Goal: Task Accomplishment & Management: Complete application form

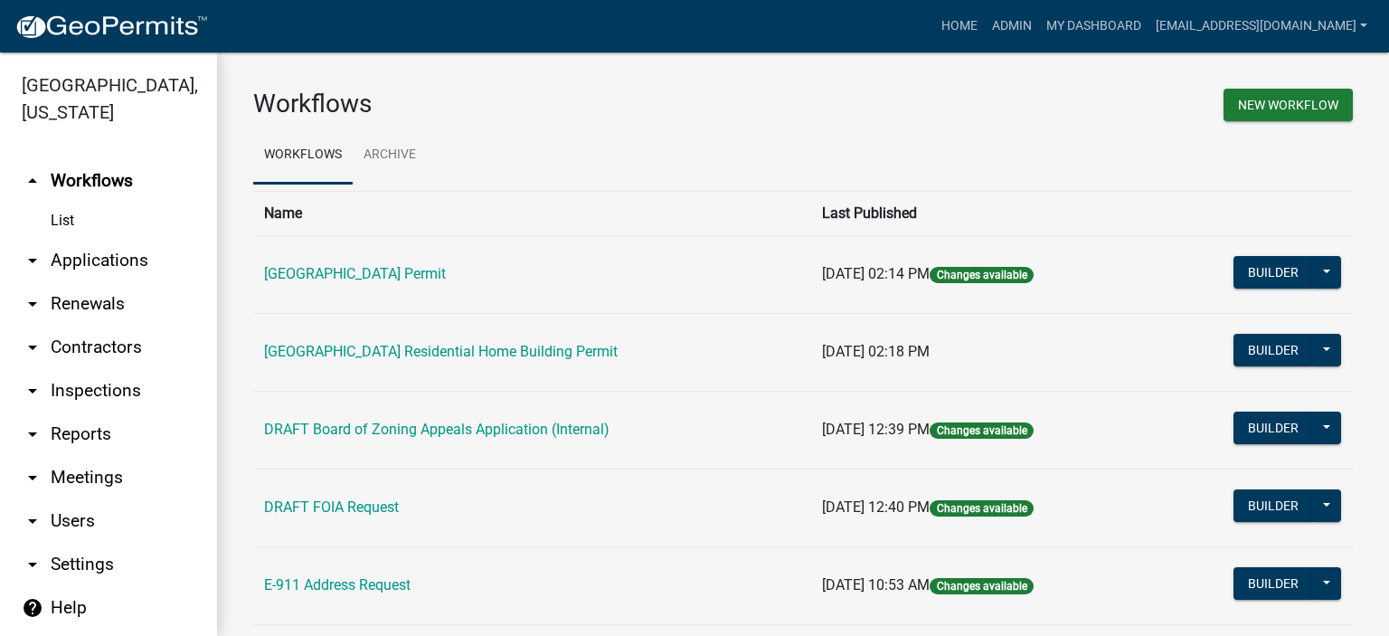
click at [99, 254] on link "arrow_drop_down Applications" at bounding box center [108, 260] width 217 height 43
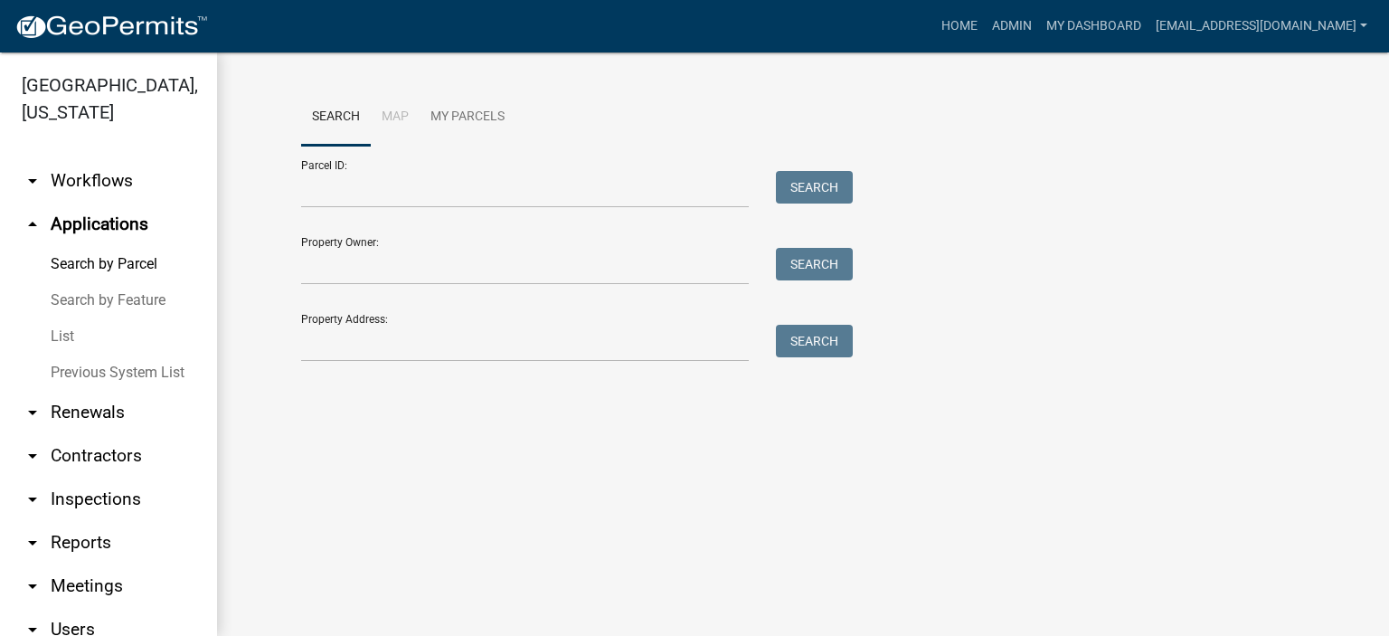
click at [68, 331] on link "List" at bounding box center [108, 336] width 217 height 36
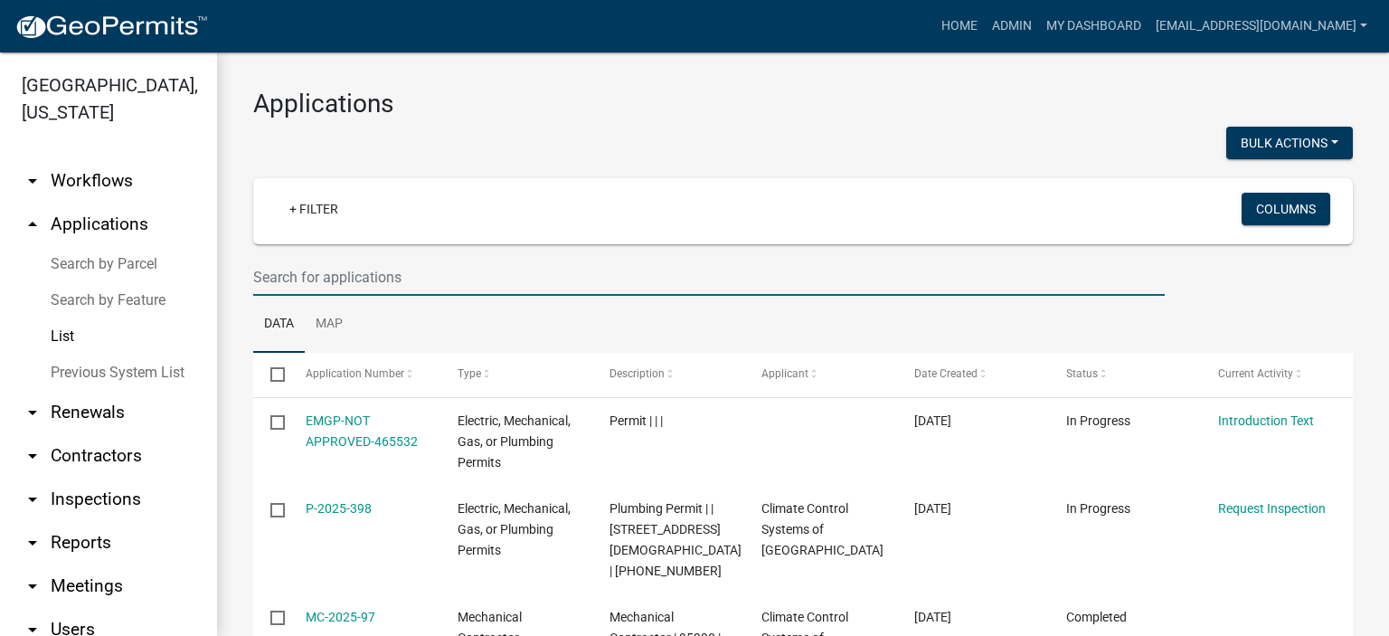
click at [421, 275] on input "text" at bounding box center [709, 277] width 912 height 37
drag, startPoint x: 570, startPoint y: 0, endPoint x: 538, endPoint y: 44, distance: 54.5
click at [538, 44] on nav "Toggle drawer menu more_horiz Home Admin My Dashboard [EMAIL_ADDRESS][DOMAIN_NA…" at bounding box center [694, 26] width 1389 height 52
click at [432, 267] on input "text" at bounding box center [709, 277] width 912 height 37
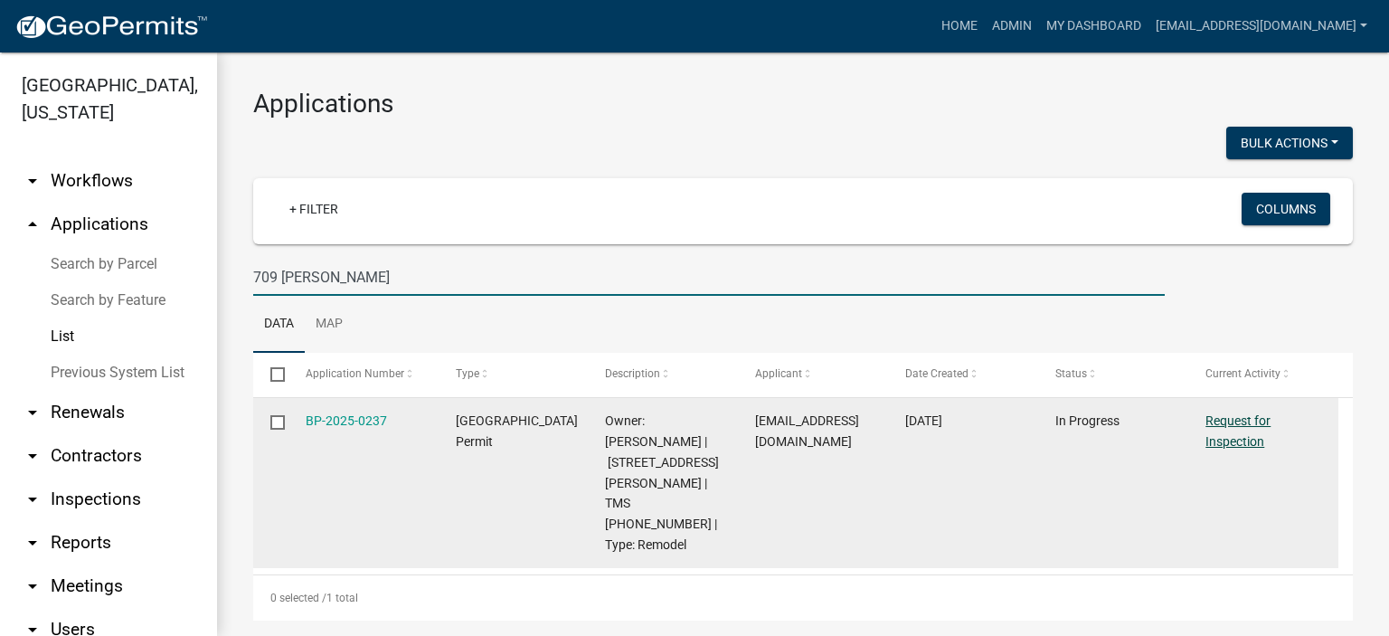
type input "709 [PERSON_NAME]"
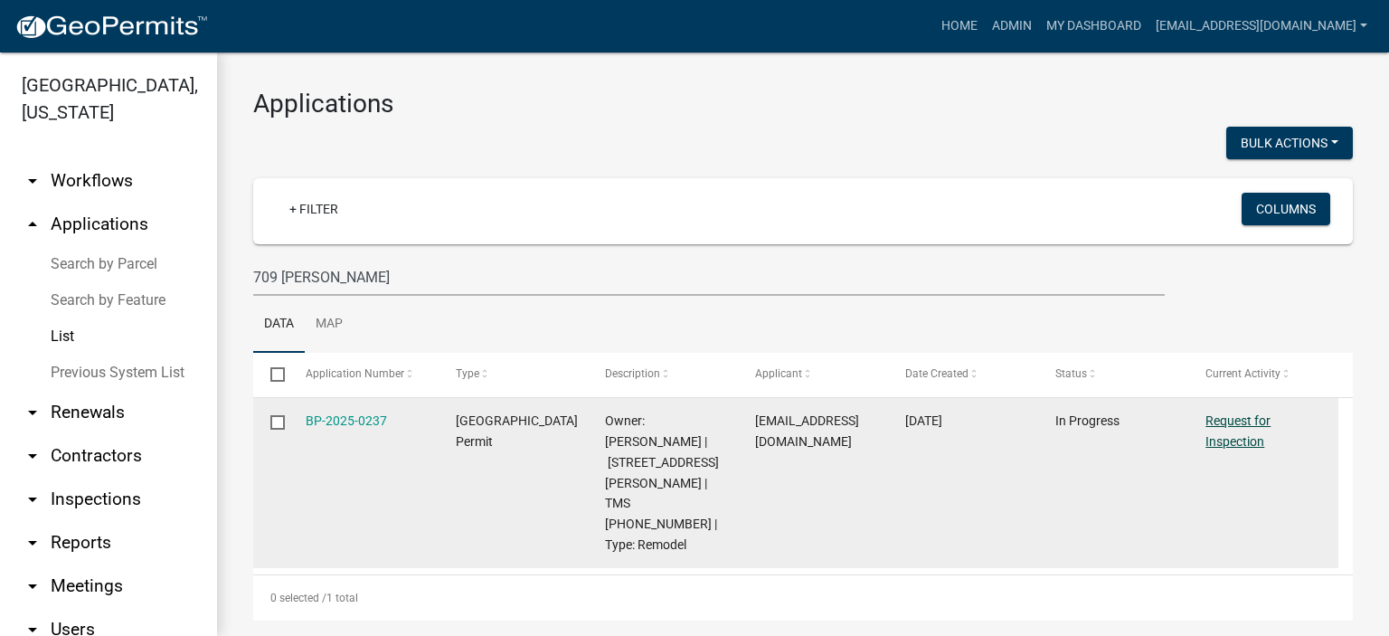
click at [1226, 424] on link "Request for Inspection" at bounding box center [1237, 430] width 65 height 35
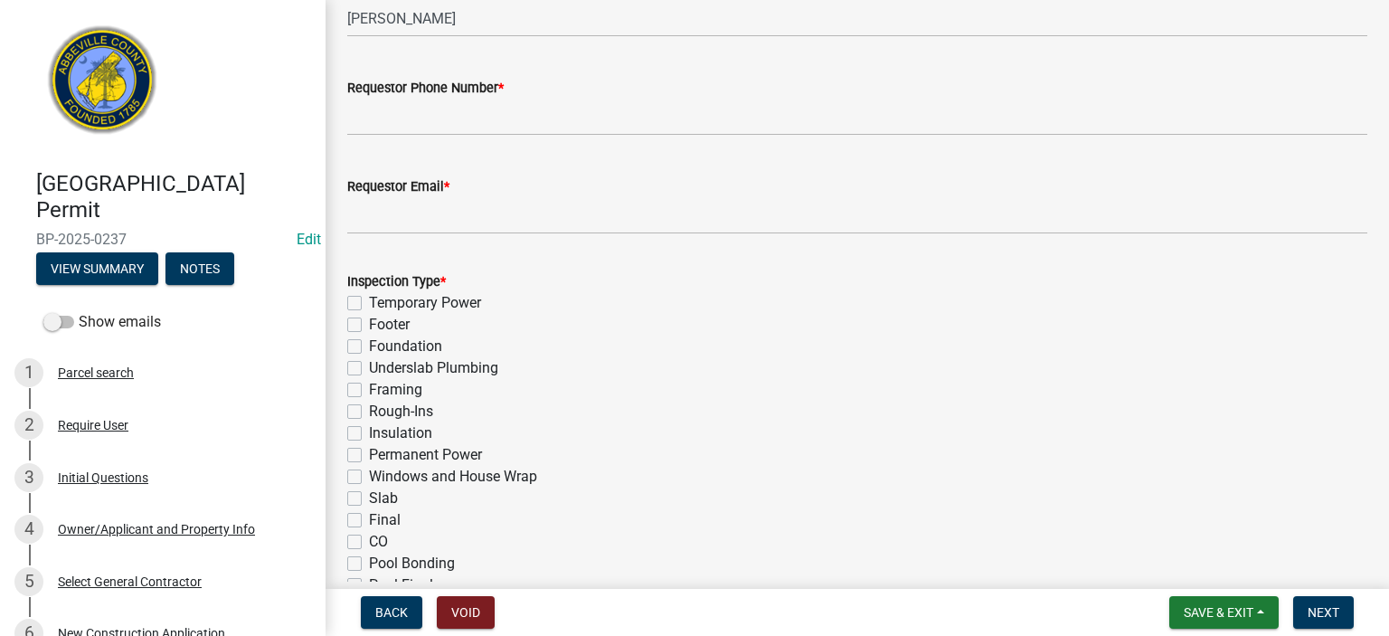
scroll to position [687, 0]
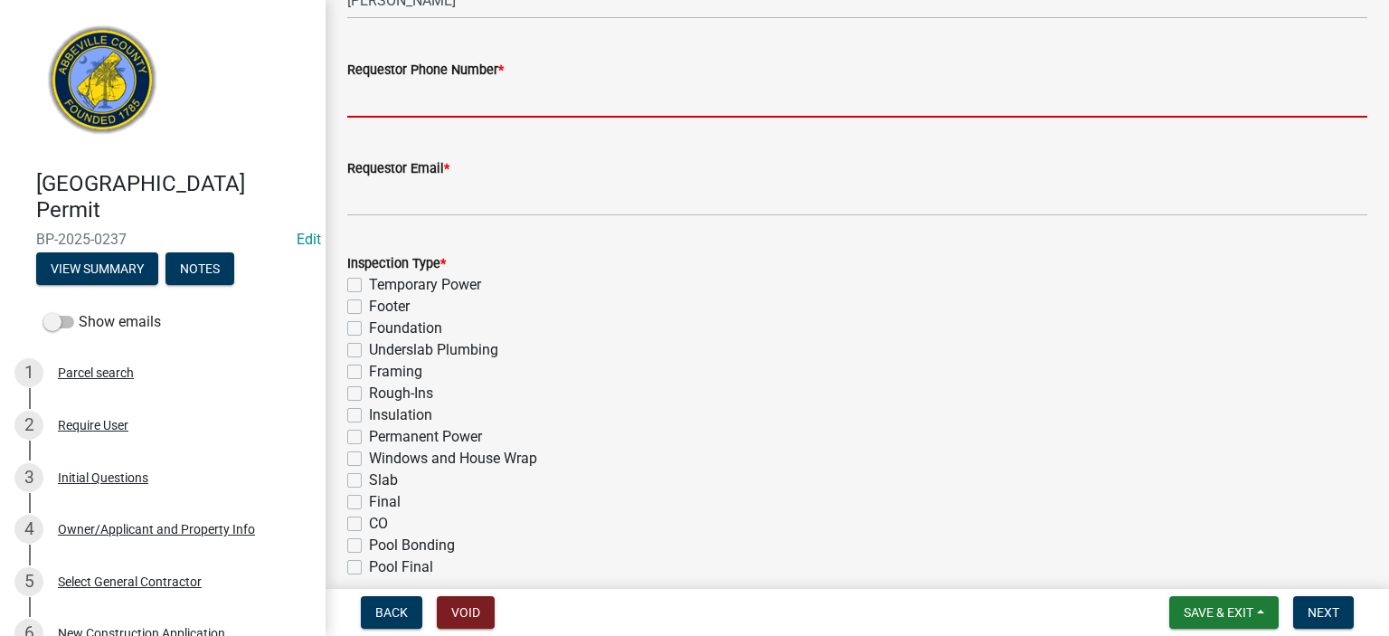
click at [531, 99] on input "Requestor Phone Number *" at bounding box center [857, 98] width 1020 height 37
type input "8643662400"
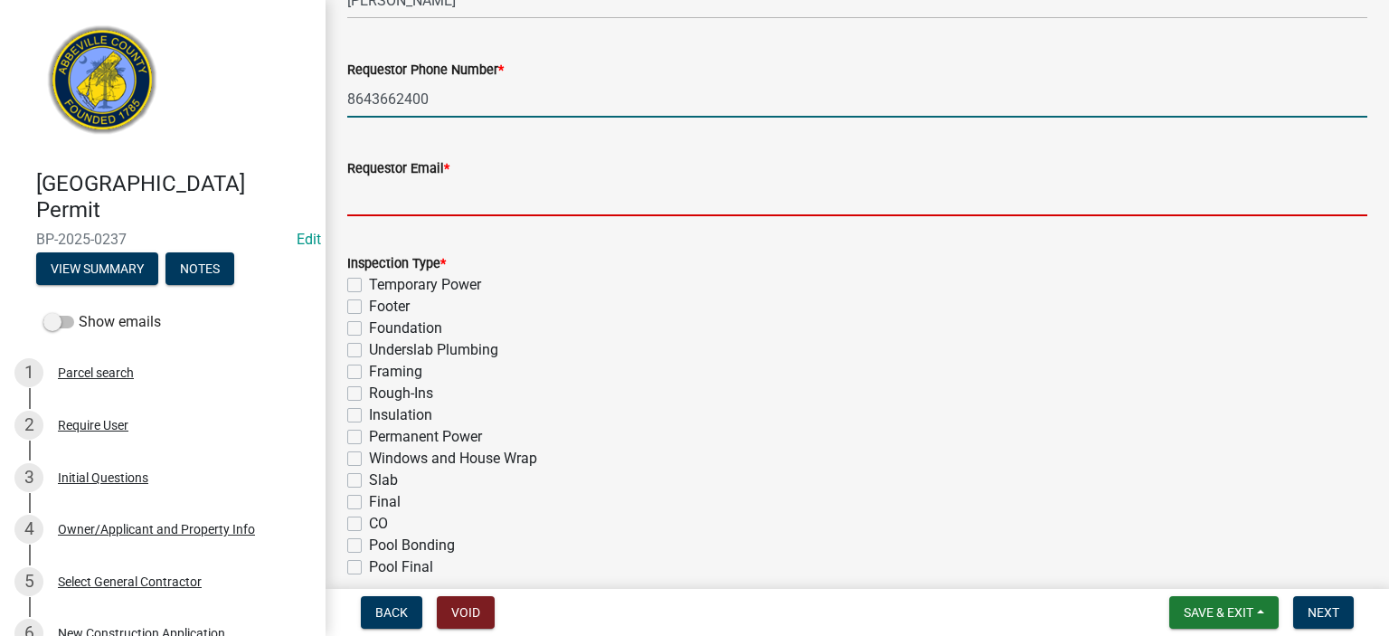
type input "[EMAIL_ADDRESS][DOMAIN_NAME]"
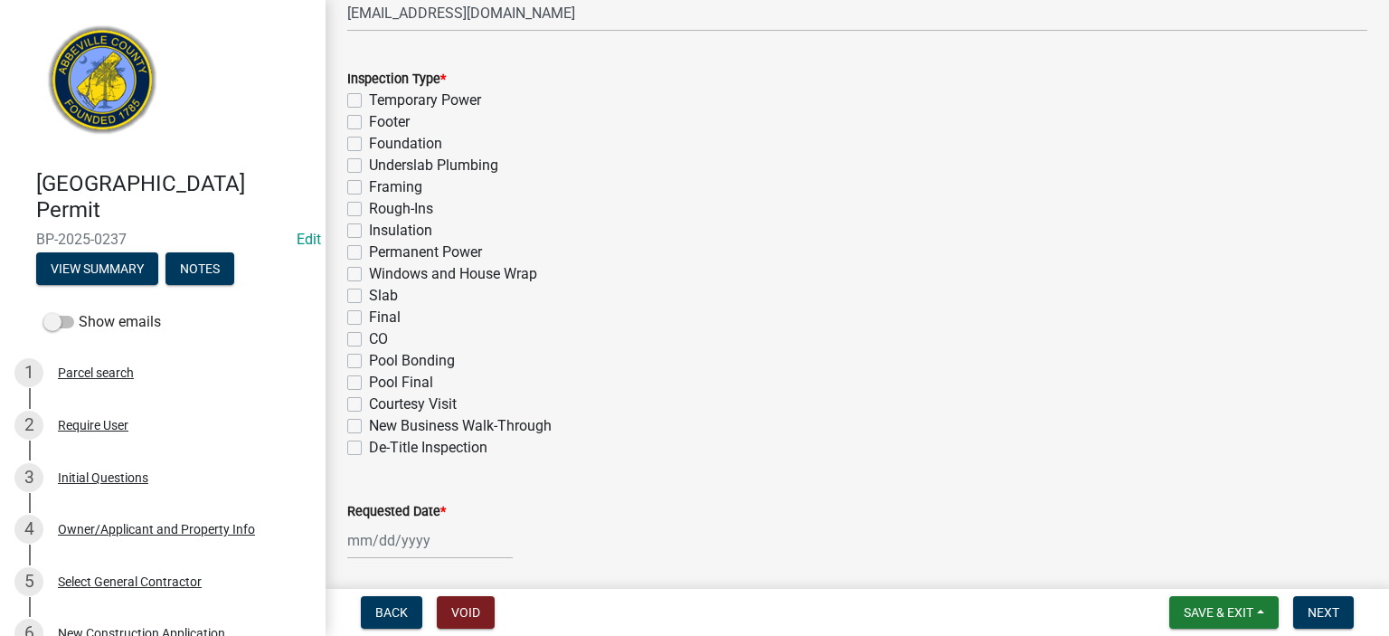
scroll to position [904, 0]
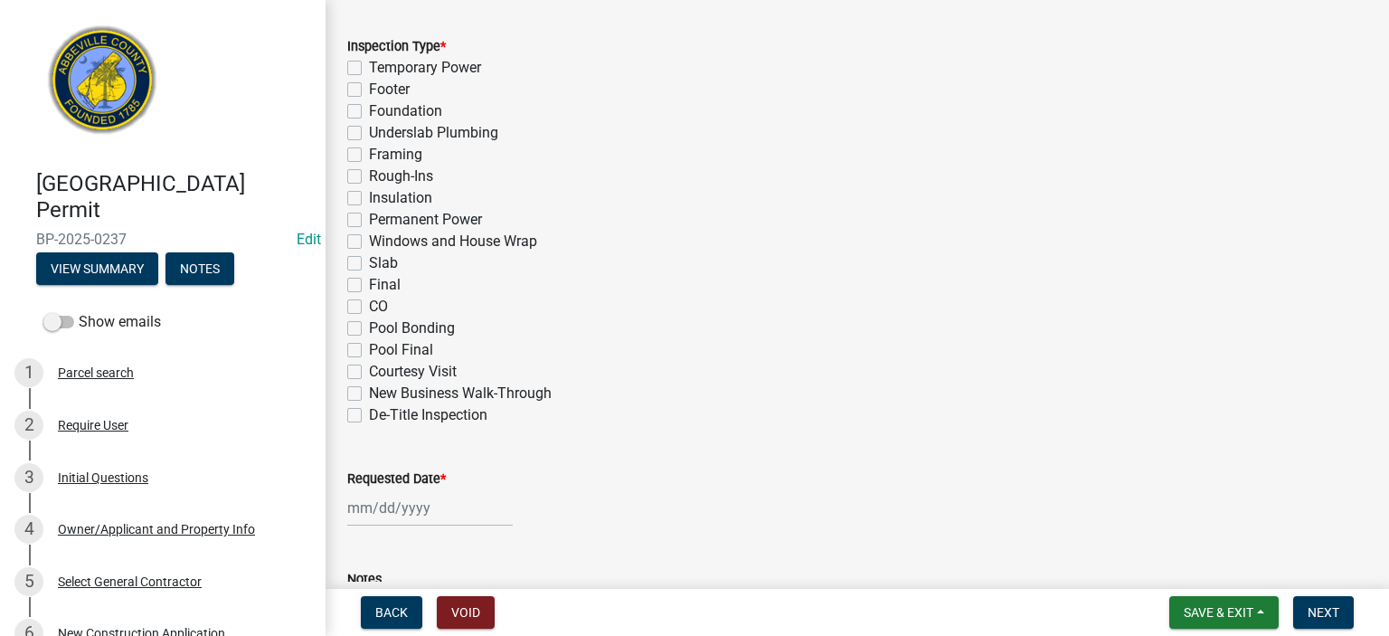
drag, startPoint x: 353, startPoint y: 285, endPoint x: 365, endPoint y: 294, distance: 15.6
click at [369, 285] on label "Final" at bounding box center [385, 285] width 32 height 22
click at [369, 285] on input "Final" at bounding box center [375, 280] width 12 height 12
checkbox input "true"
checkbox input "false"
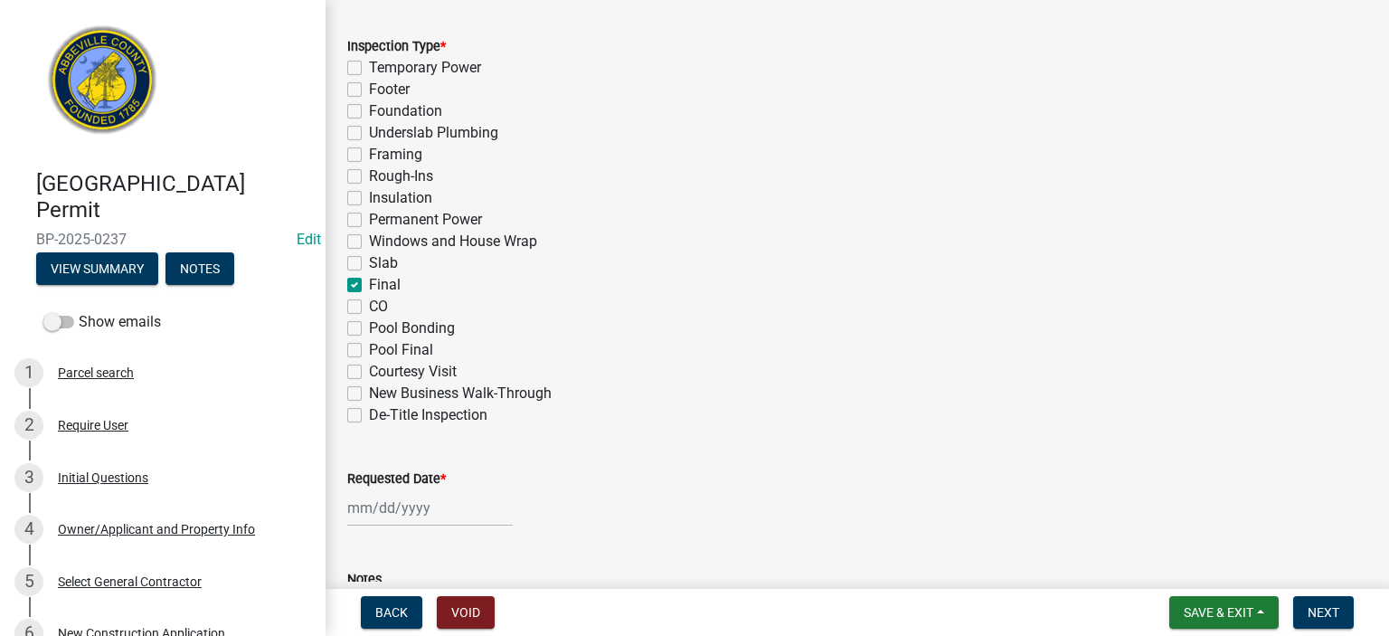
checkbox input "false"
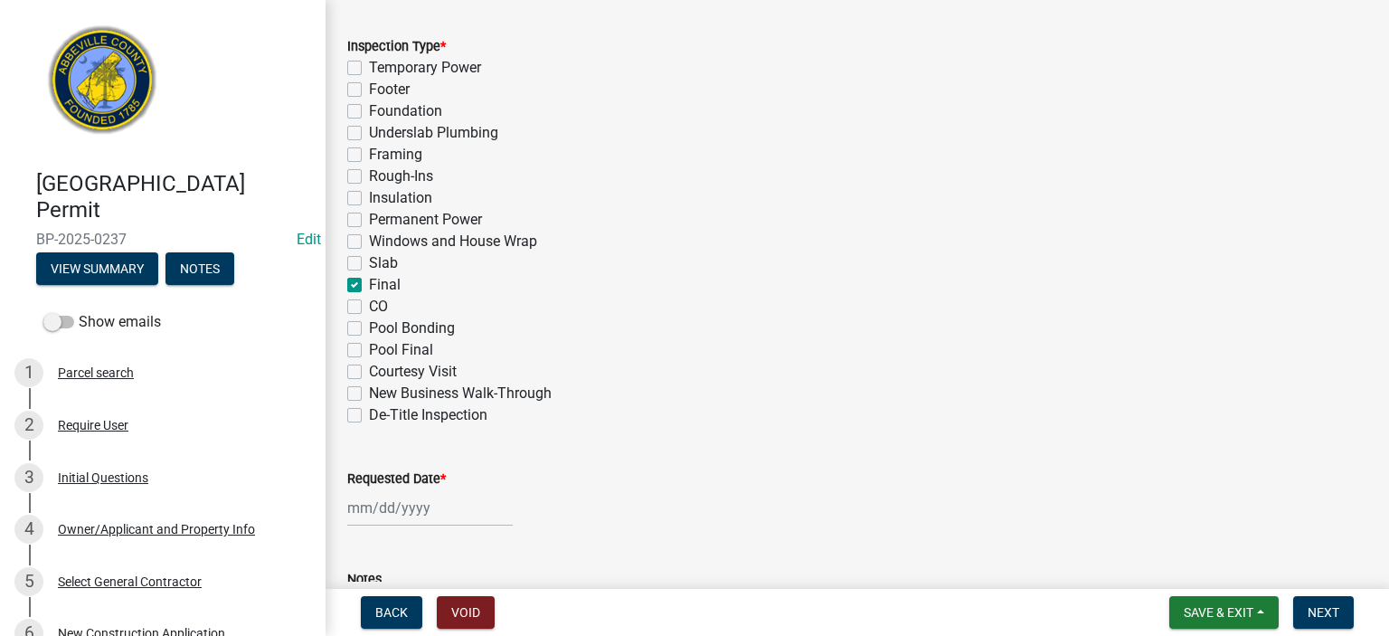
checkbox input "false"
checkbox input "true"
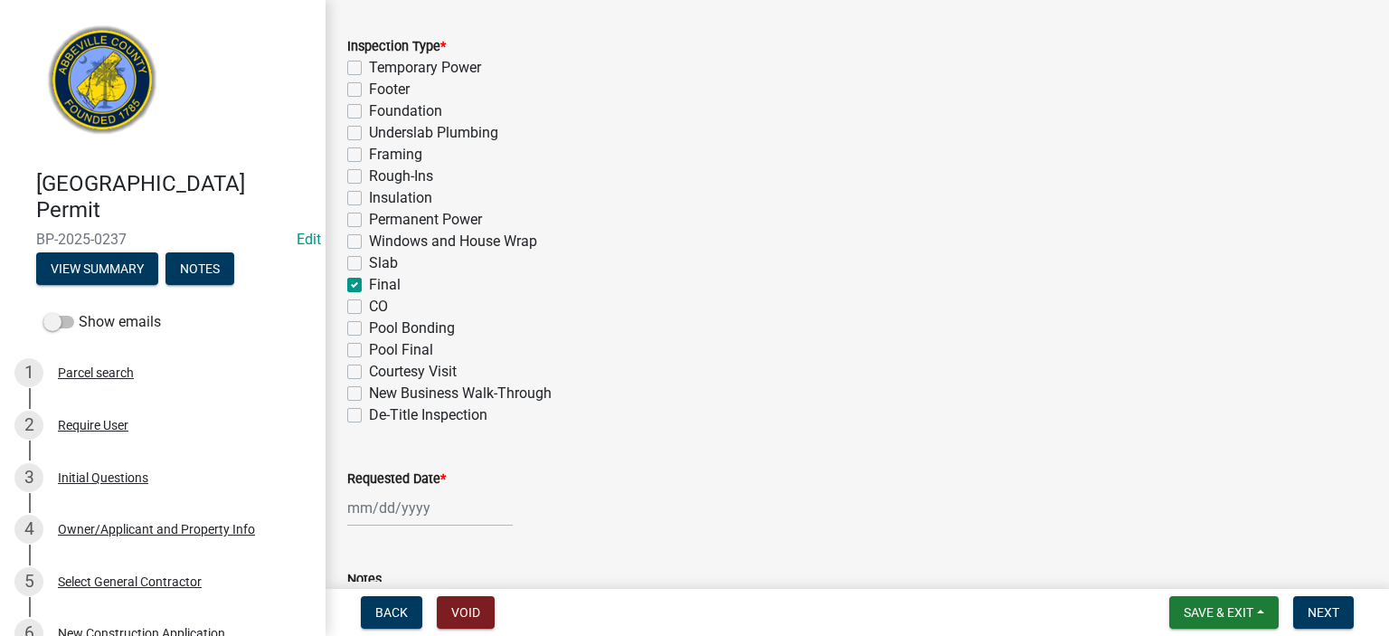
checkbox input "false"
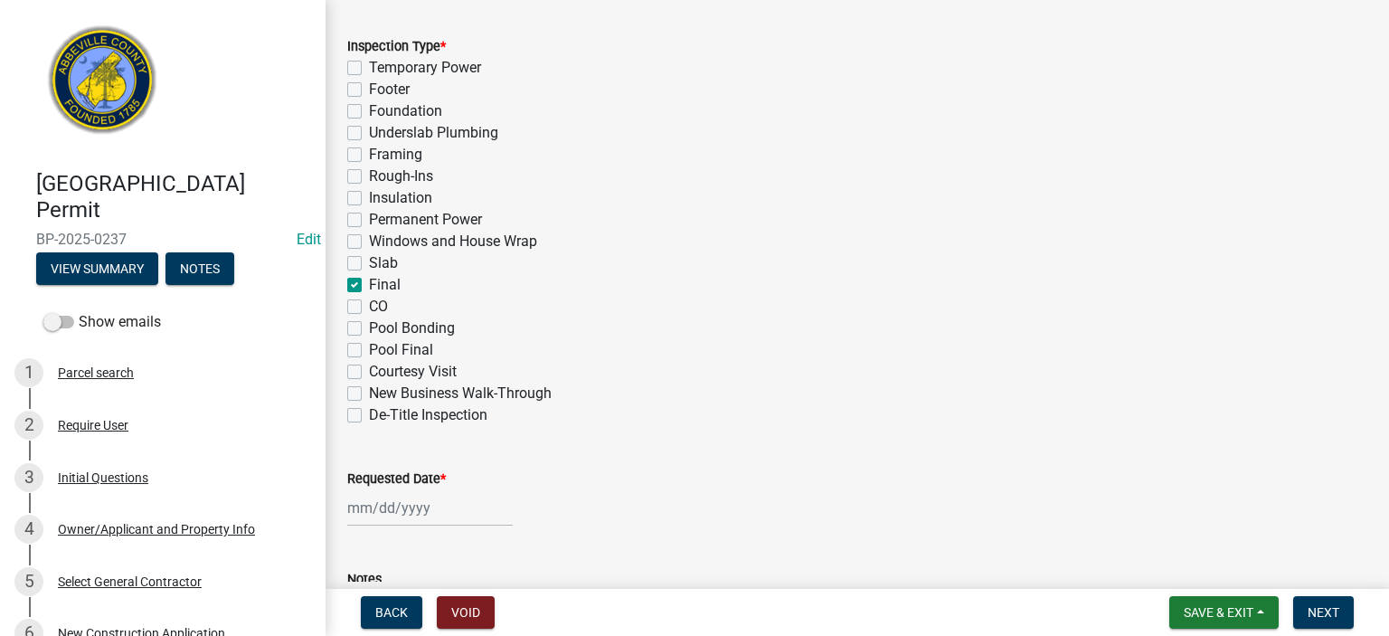
checkbox input "false"
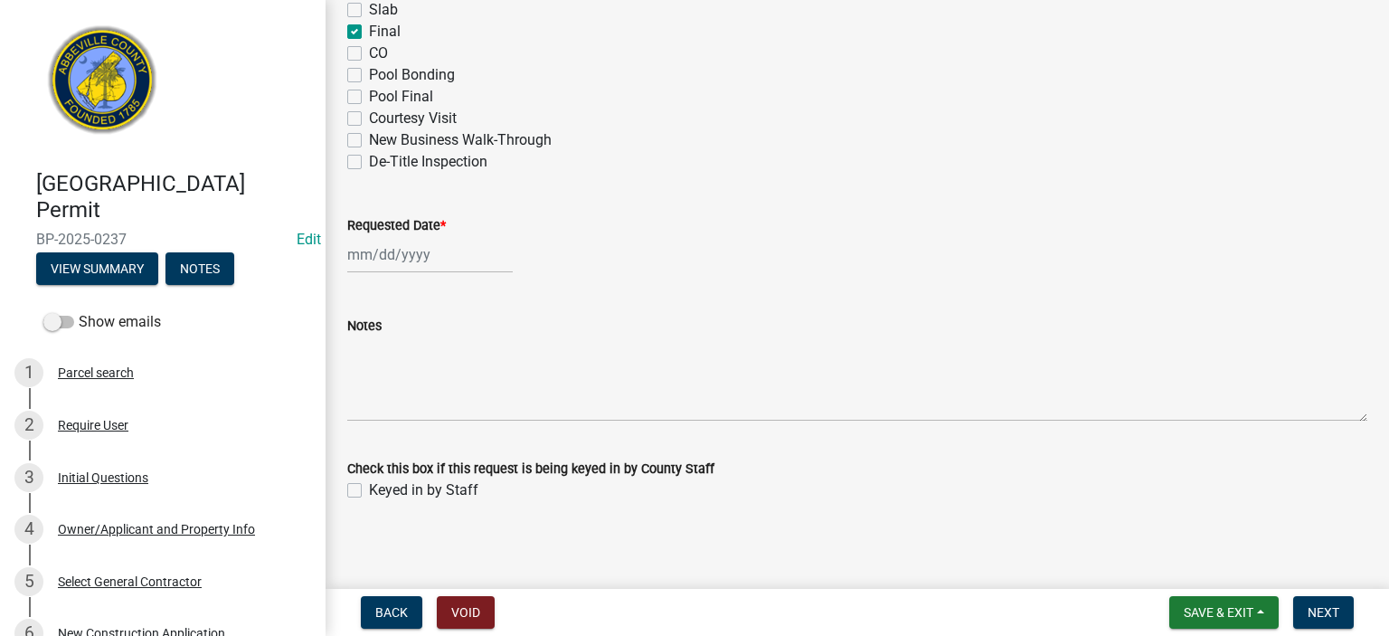
scroll to position [1164, 0]
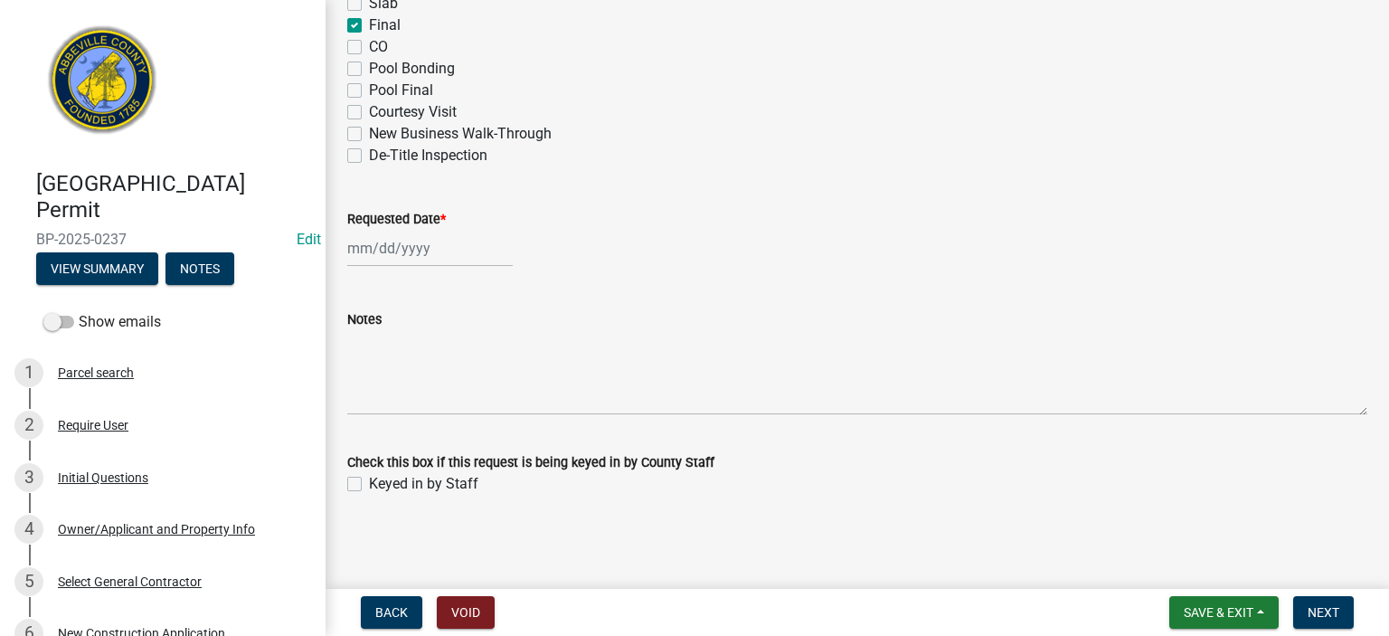
select select "8"
select select "2025"
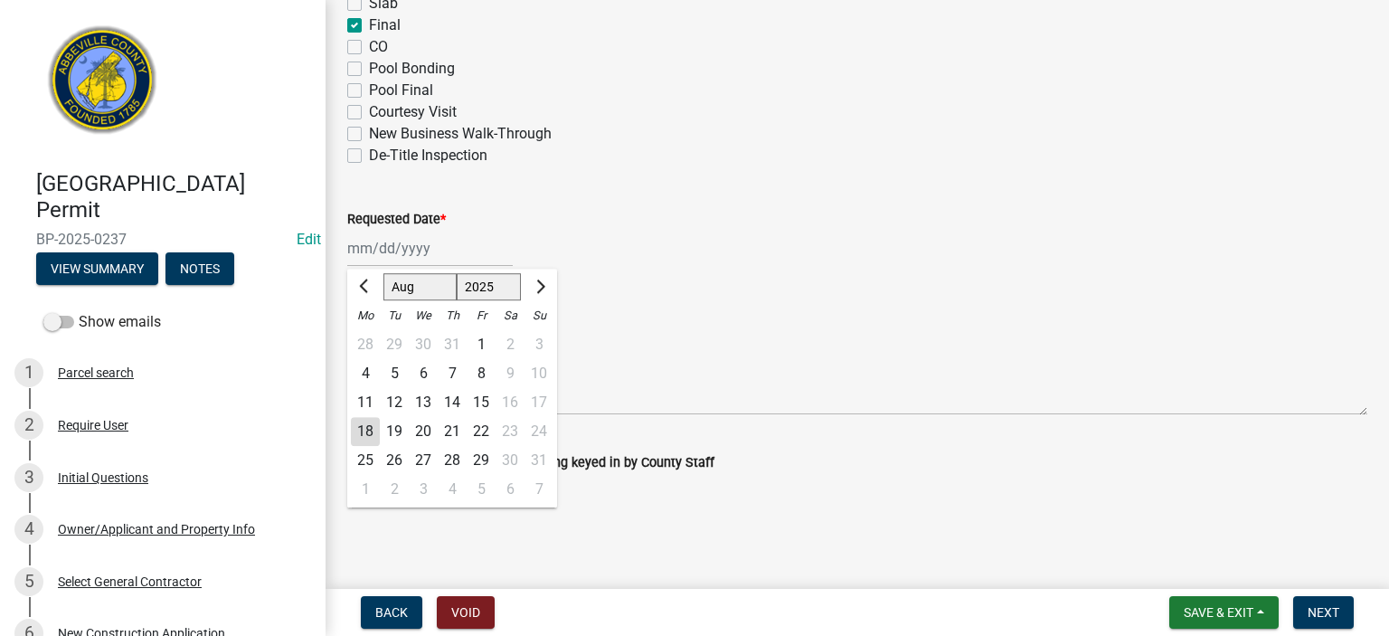
click at [456, 255] on div "[PERSON_NAME] Feb Mar Apr [PERSON_NAME][DATE] Oct Nov [DATE] 1526 1527 1528 152…" at bounding box center [429, 248] width 165 height 37
click at [367, 426] on div "18" at bounding box center [365, 431] width 29 height 29
type input "[DATE]"
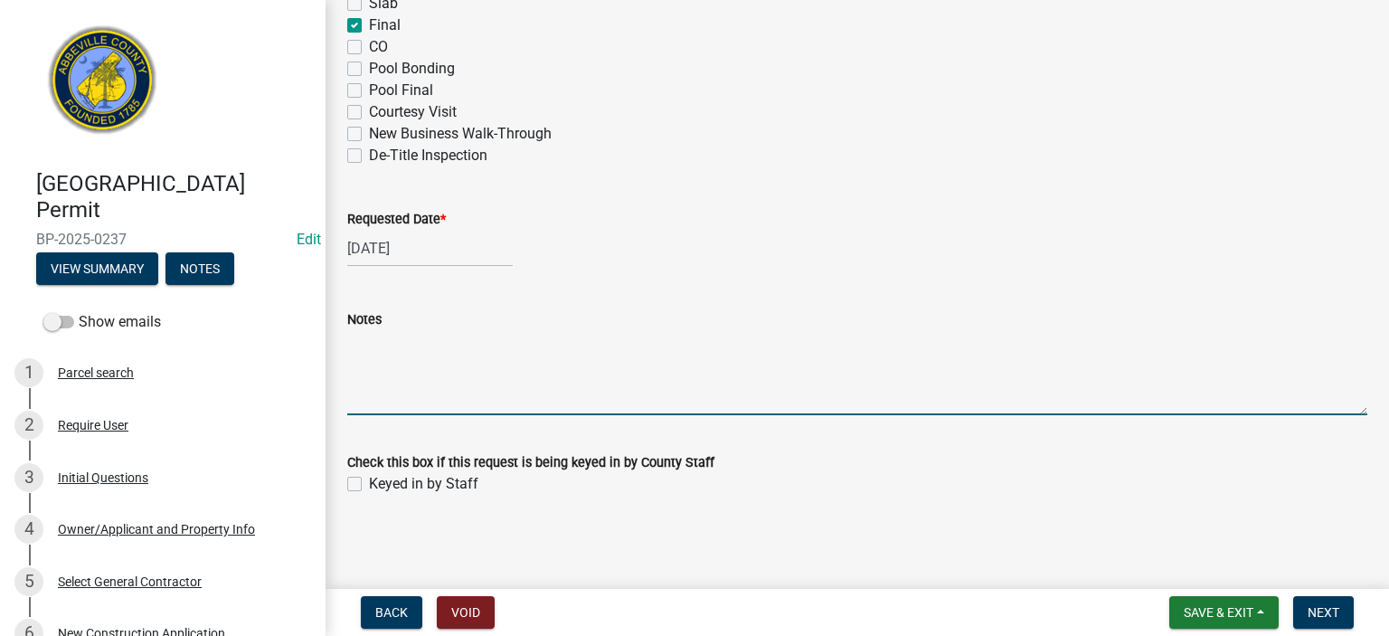
click at [416, 373] on textarea "Notes" at bounding box center [857, 372] width 1020 height 85
type textarea "one full bath & one shower only replacement. FINAL APPROVED"
click at [369, 489] on label "Keyed in by Staff" at bounding box center [423, 484] width 109 height 22
click at [369, 485] on input "Keyed in by Staff" at bounding box center [375, 479] width 12 height 12
checkbox input "true"
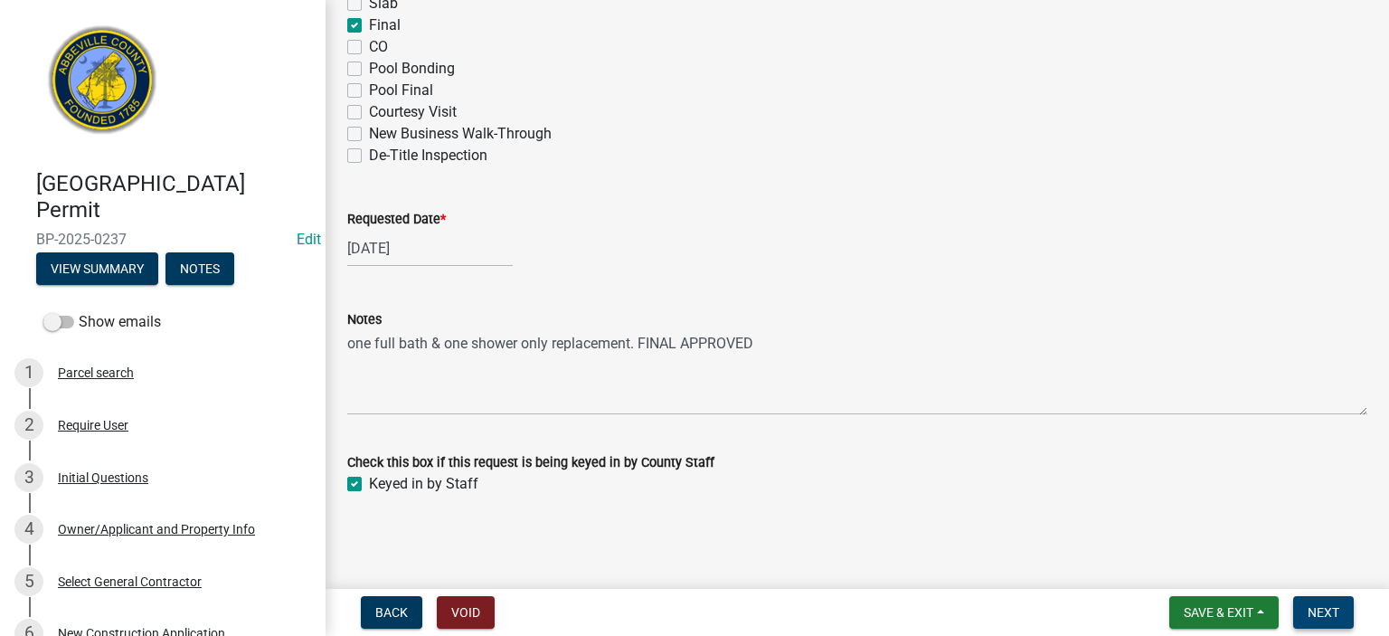
click at [1319, 605] on span "Next" at bounding box center [1324, 612] width 32 height 14
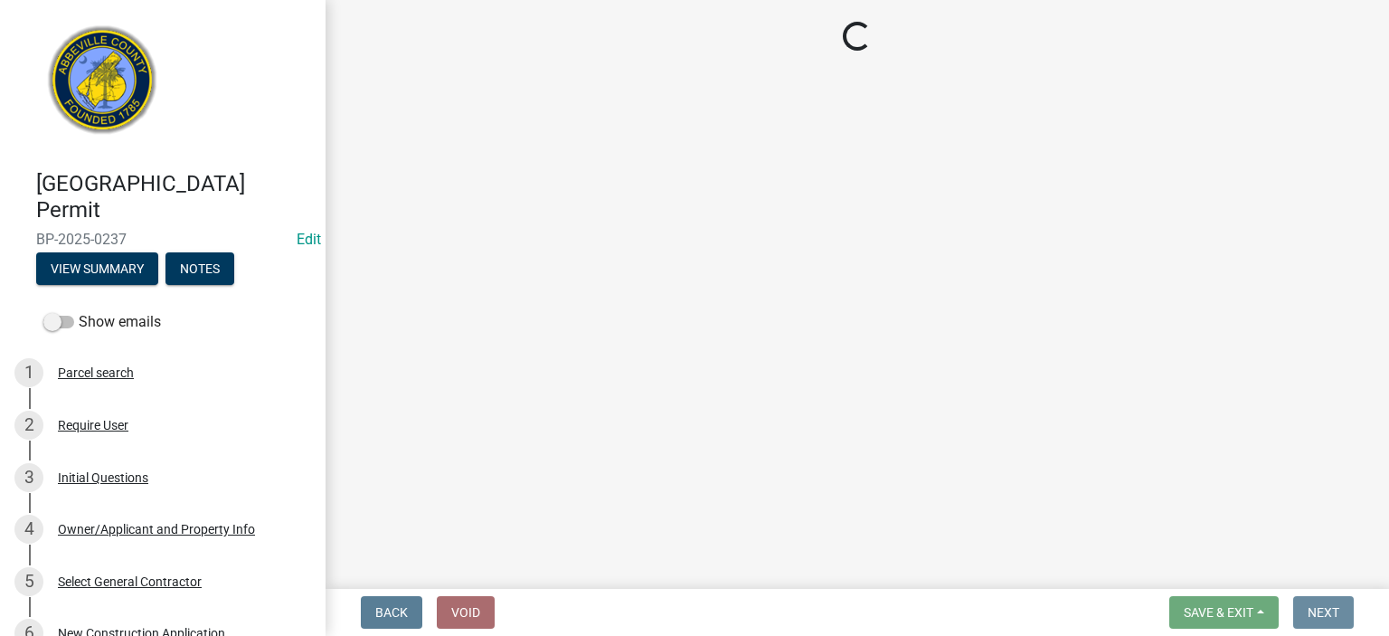
scroll to position [0, 0]
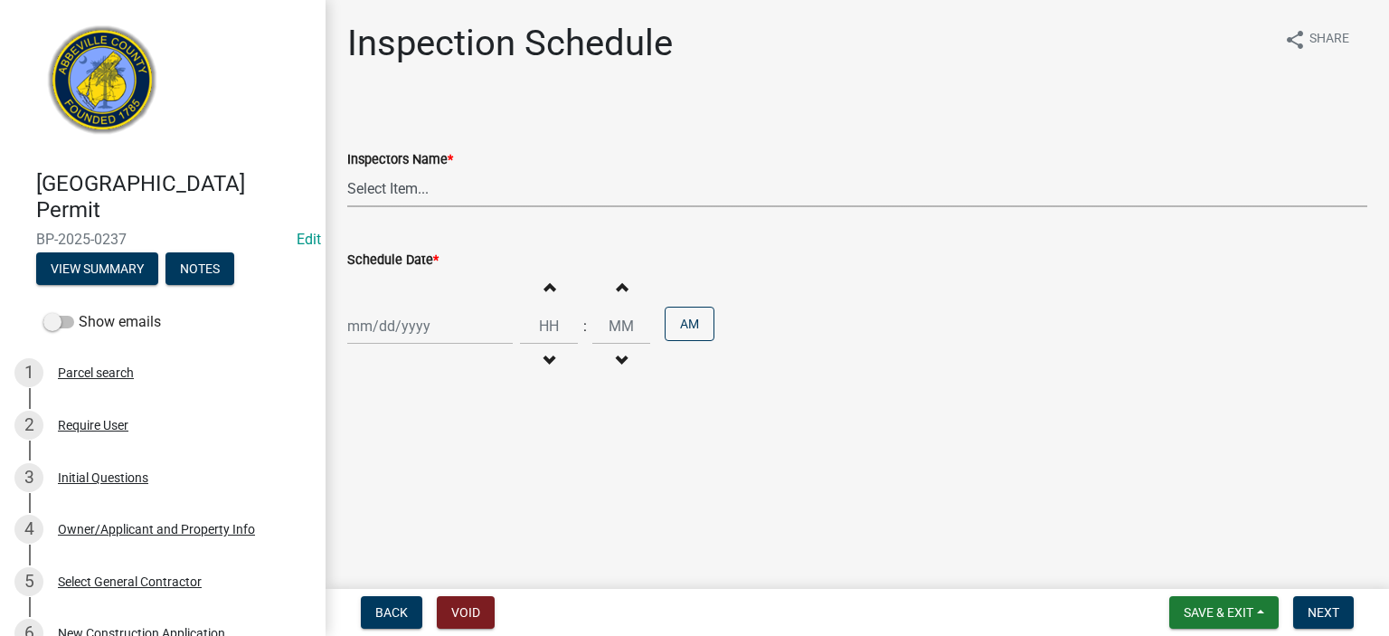
click at [462, 194] on select "Select Item... [EMAIL_ADDRESS][DOMAIN_NAME] ([PERSON_NAME]) [EMAIL_ADDRESS][DOM…" at bounding box center [857, 188] width 1020 height 37
select select "56be3ac8-4e2d-49a7-9260-658958e29c03"
click at [347, 170] on select "Select Item... [EMAIL_ADDRESS][DOMAIN_NAME] ([PERSON_NAME]) [EMAIL_ADDRESS][DOM…" at bounding box center [857, 188] width 1020 height 37
select select "8"
select select "2025"
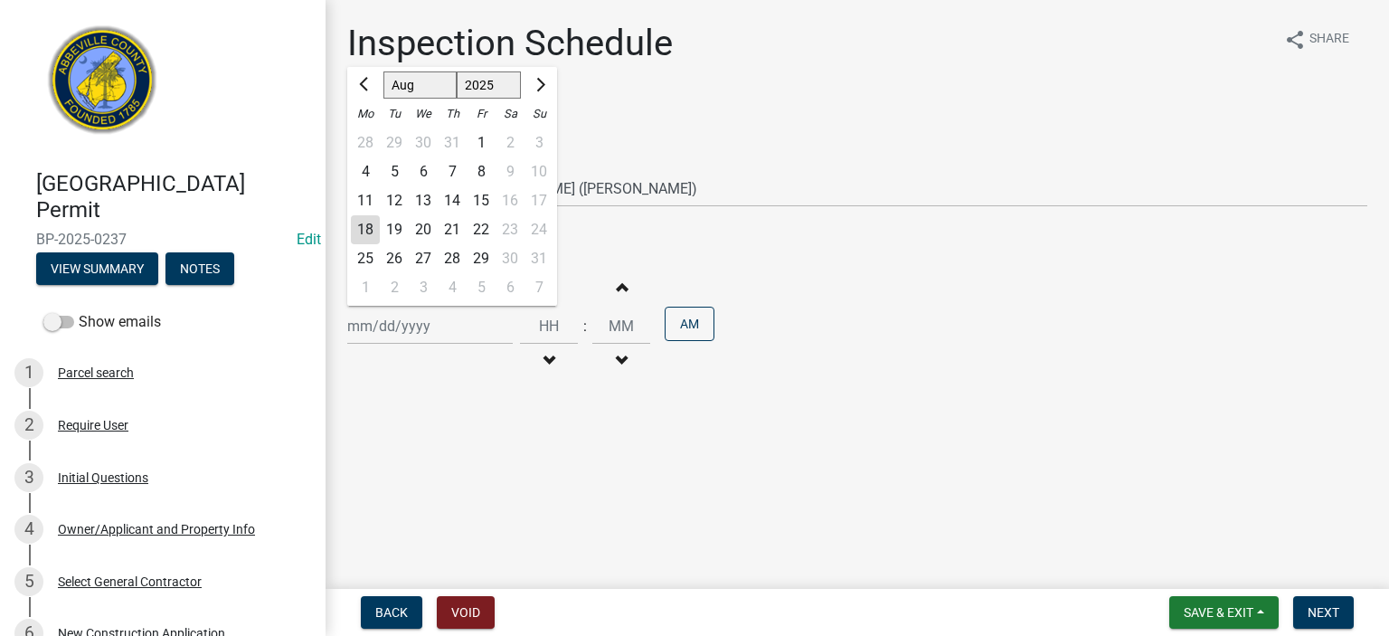
click at [463, 328] on div "[PERSON_NAME] Feb Mar Apr [PERSON_NAME][DATE] Oct Nov [DATE] 1526 1527 1528 152…" at bounding box center [429, 325] width 165 height 37
click at [373, 223] on div "18" at bounding box center [365, 229] width 29 height 29
type input "[DATE]"
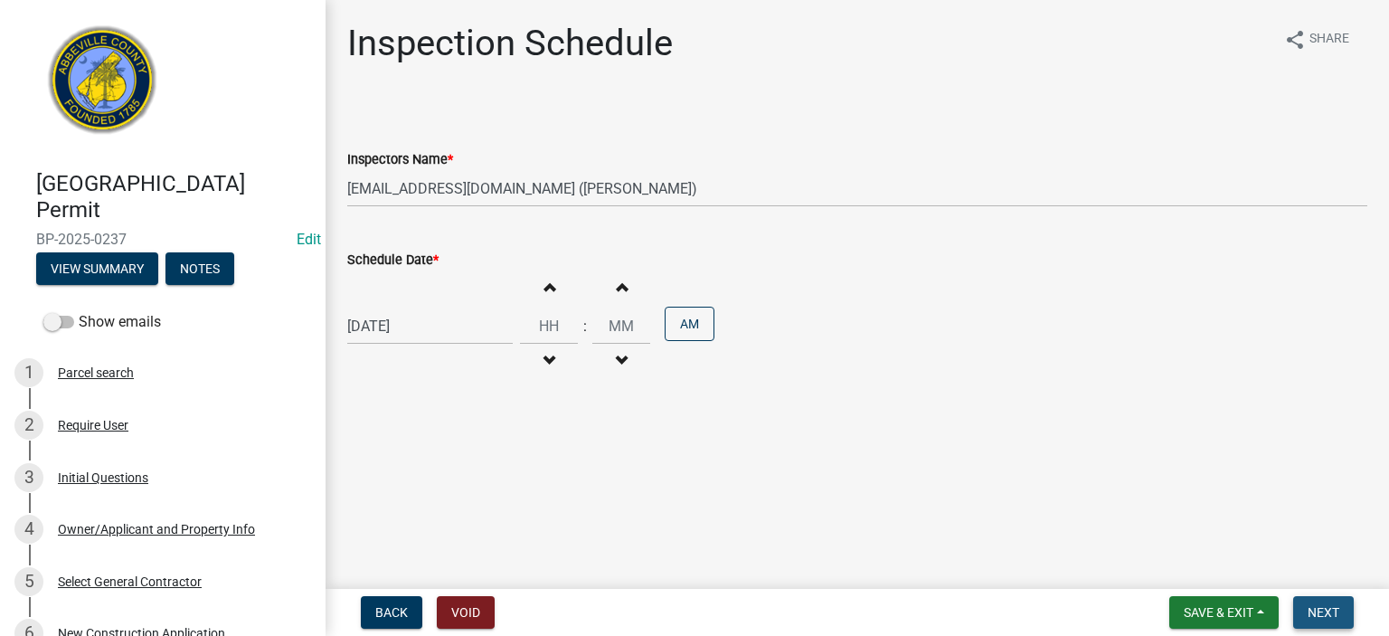
click at [1329, 608] on span "Next" at bounding box center [1324, 612] width 32 height 14
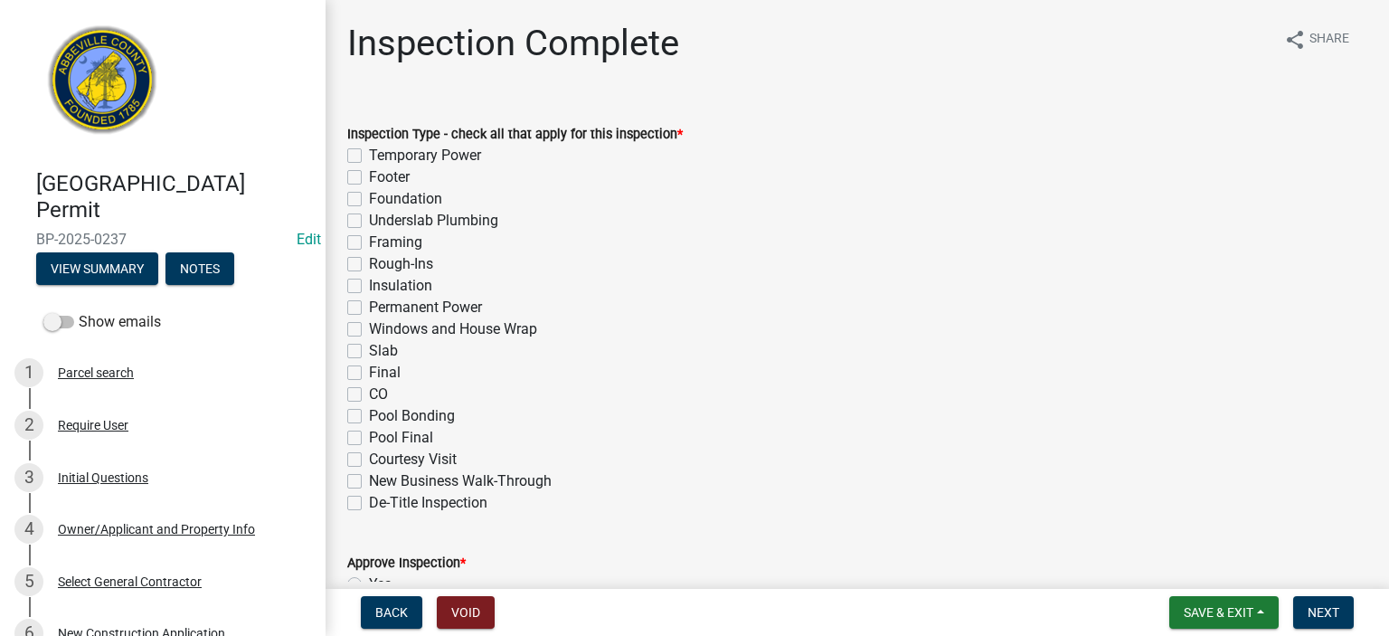
click at [369, 373] on label "Final" at bounding box center [385, 373] width 32 height 22
click at [369, 373] on input "Final" at bounding box center [375, 368] width 12 height 12
checkbox input "true"
checkbox input "false"
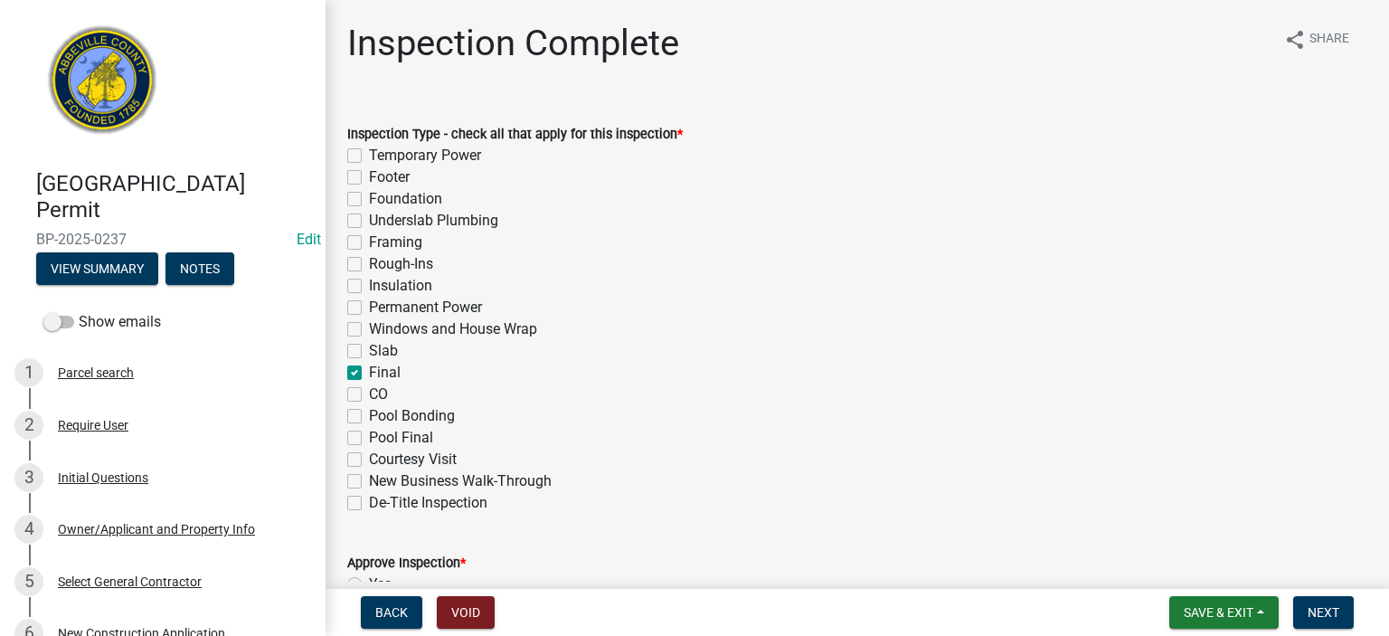
checkbox input "false"
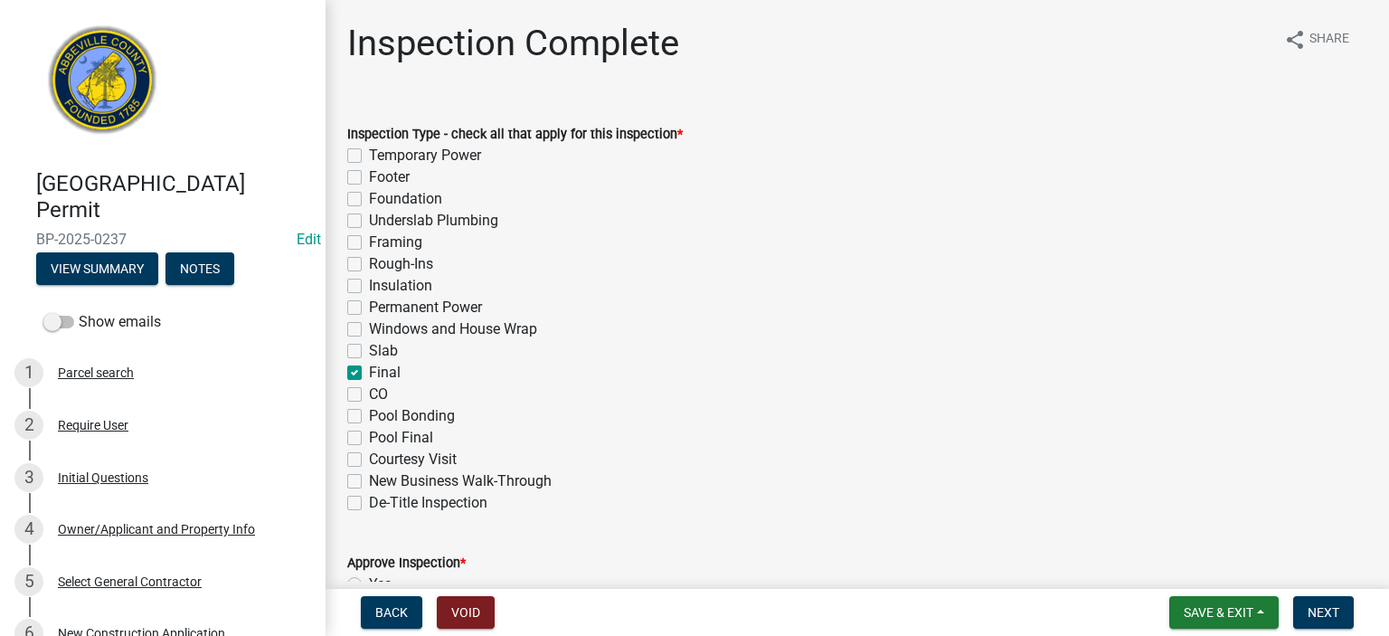
checkbox input "false"
checkbox input "true"
checkbox input "false"
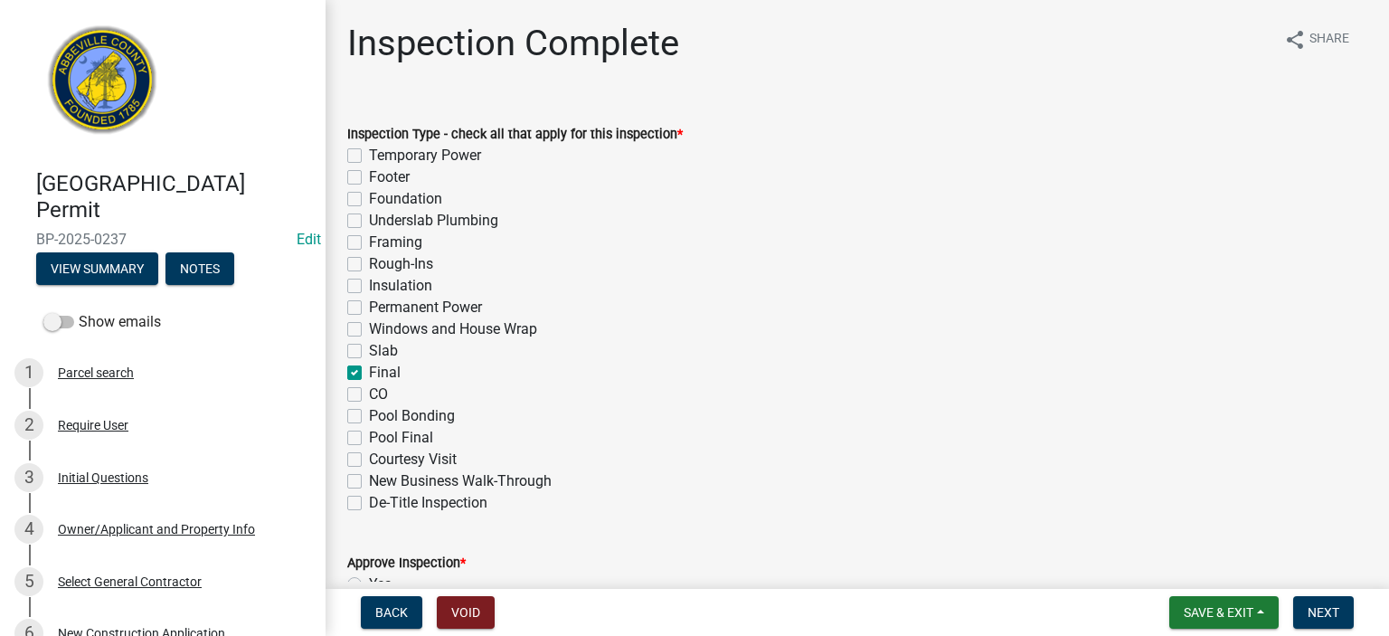
checkbox input "false"
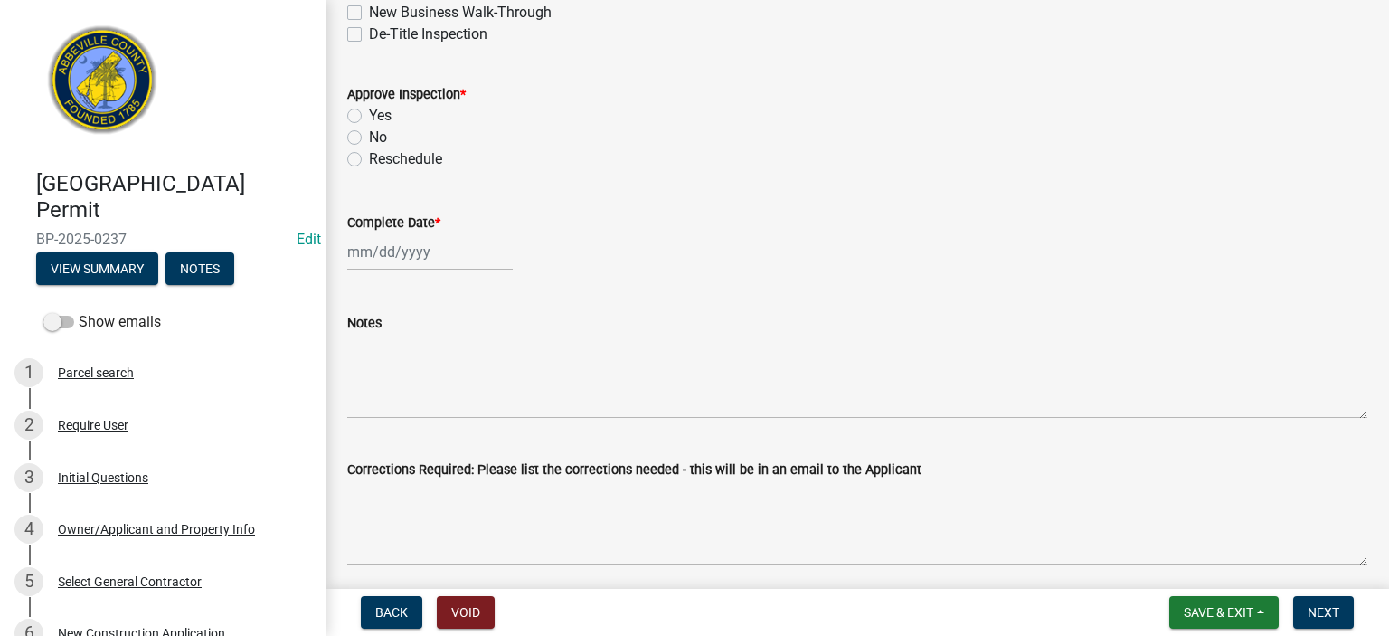
scroll to position [470, 0]
click at [369, 110] on label "Yes" at bounding box center [380, 114] width 23 height 22
click at [369, 110] on input "Yes" at bounding box center [375, 109] width 12 height 12
radio input "true"
select select "8"
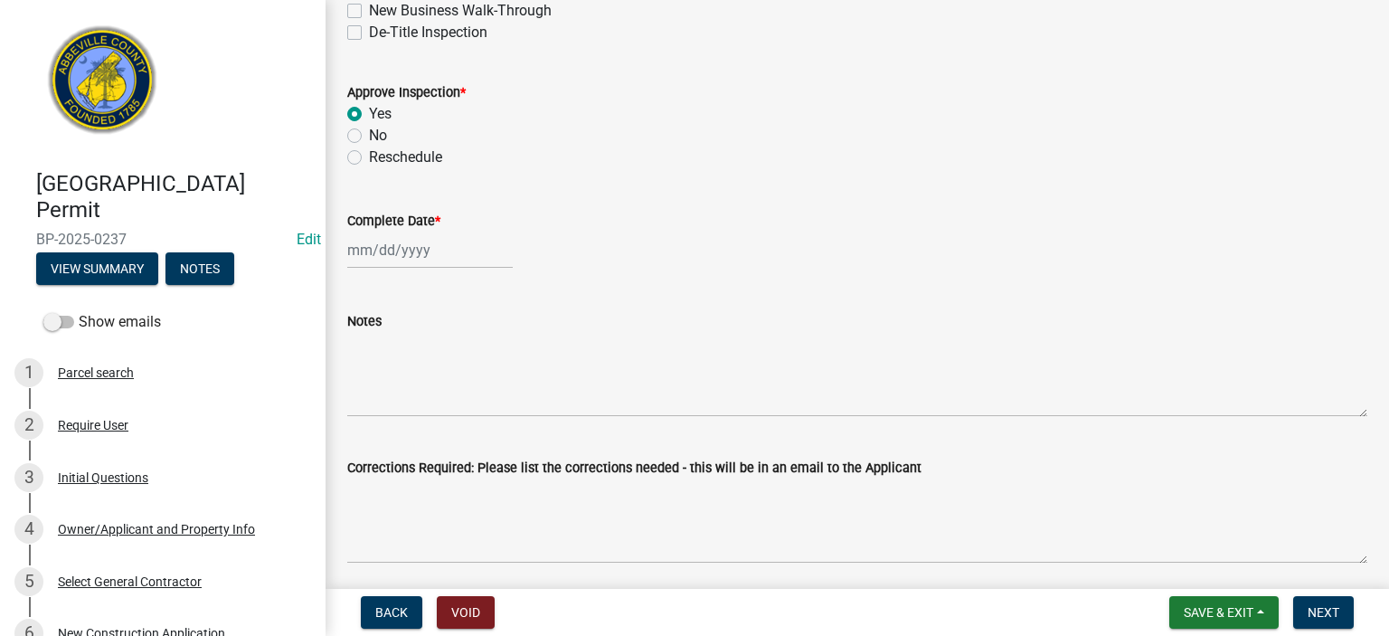
select select "2025"
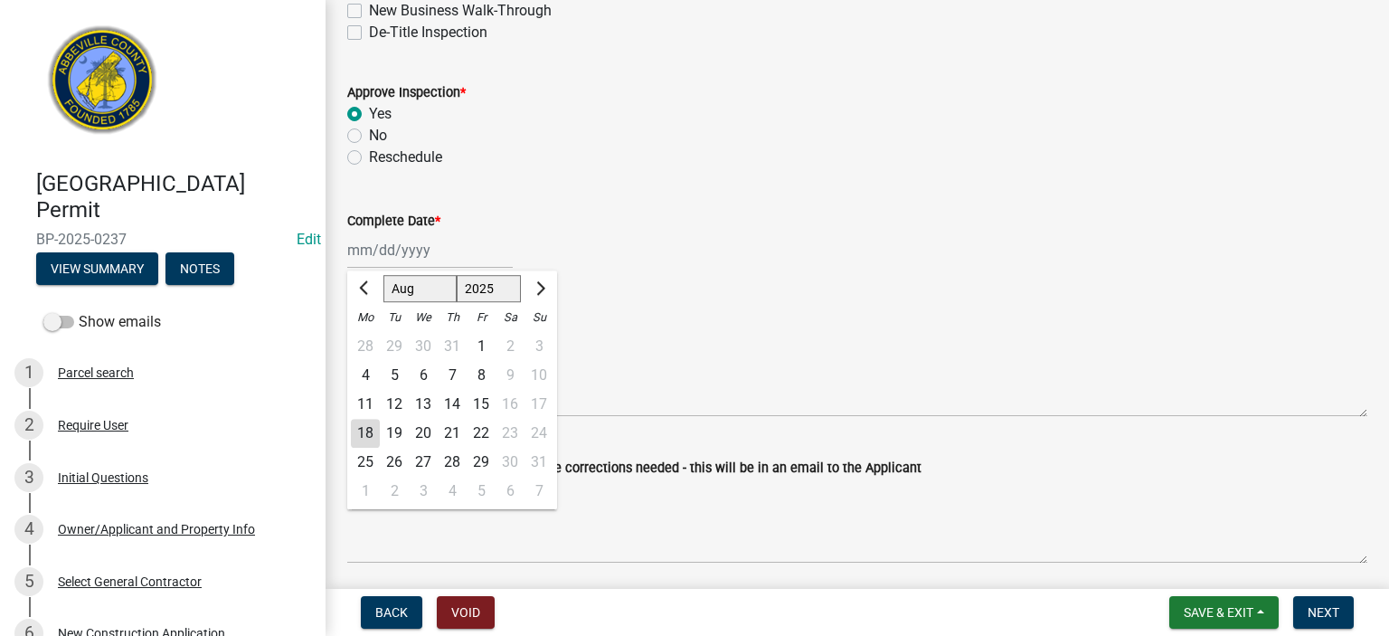
click at [458, 254] on div "[PERSON_NAME] Feb Mar Apr [PERSON_NAME][DATE] Oct Nov [DATE] 1526 1527 1528 152…" at bounding box center [429, 250] width 165 height 37
click at [371, 426] on div "18" at bounding box center [365, 433] width 29 height 29
type input "[DATE]"
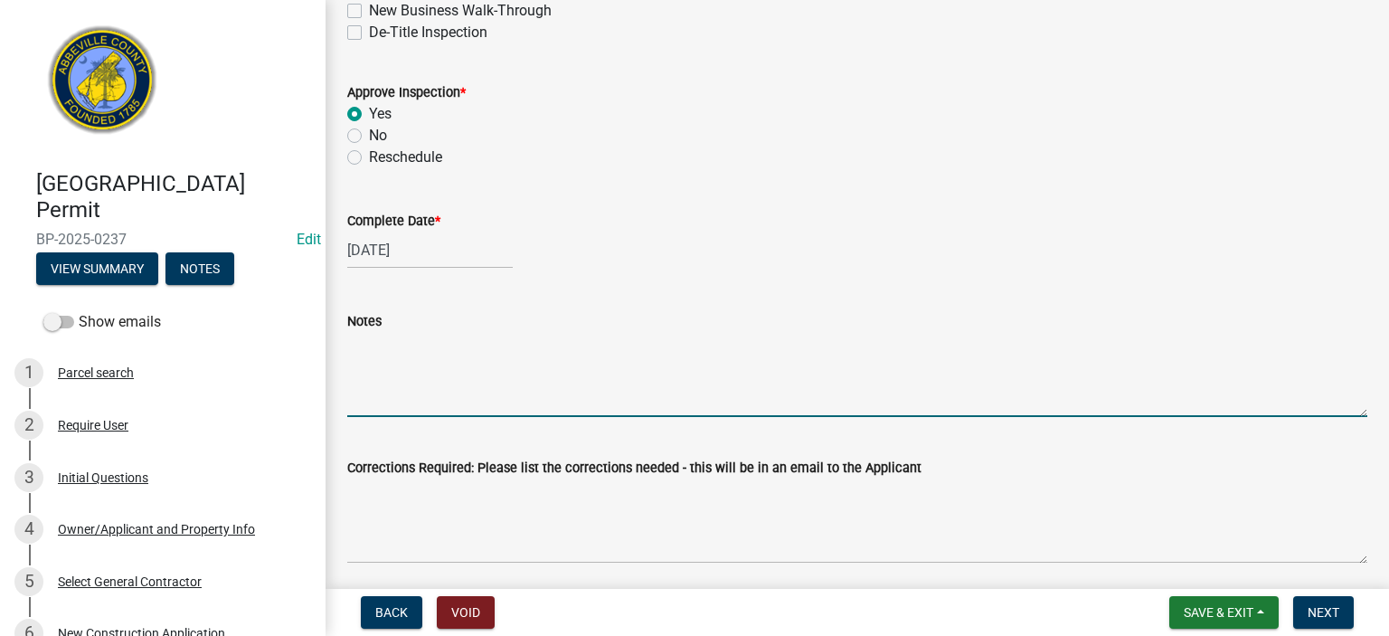
click at [395, 354] on textarea "Notes" at bounding box center [857, 374] width 1020 height 85
type textarea "one full bath reno & one shower replacement, FINAL APPROVED"
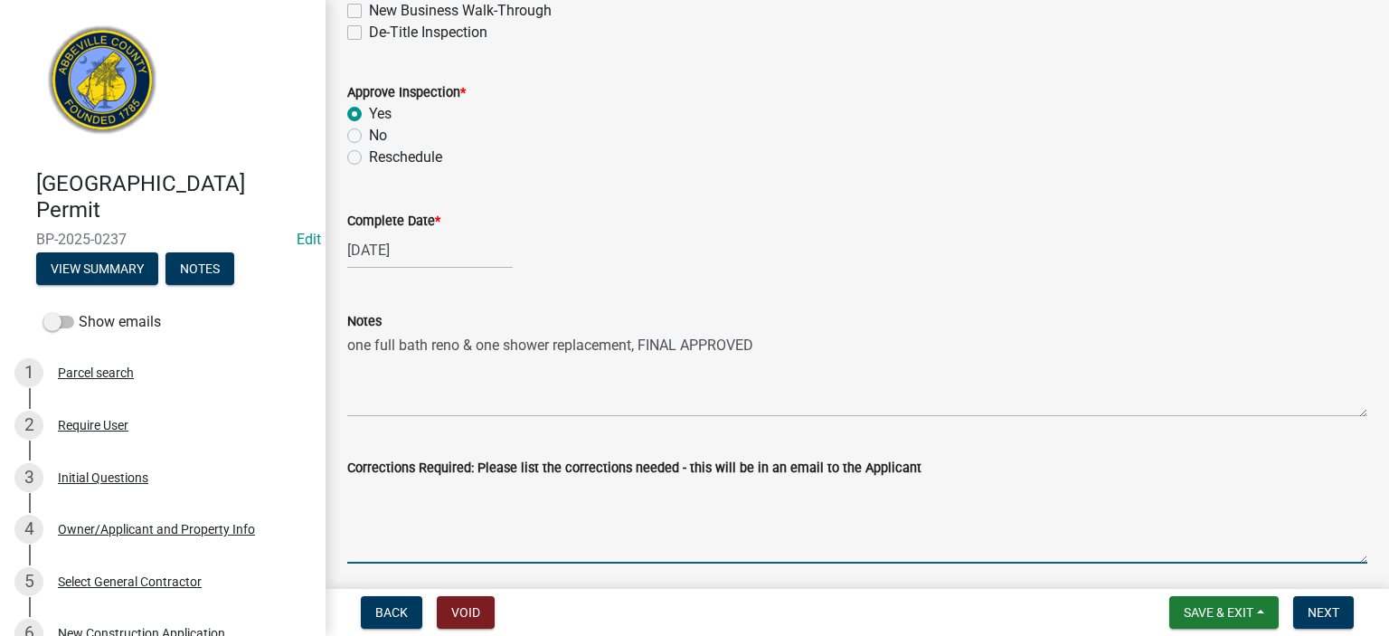
click at [593, 496] on textarea "Corrections Required: Please list the corrections needed - this will be in an e…" at bounding box center [857, 520] width 1020 height 85
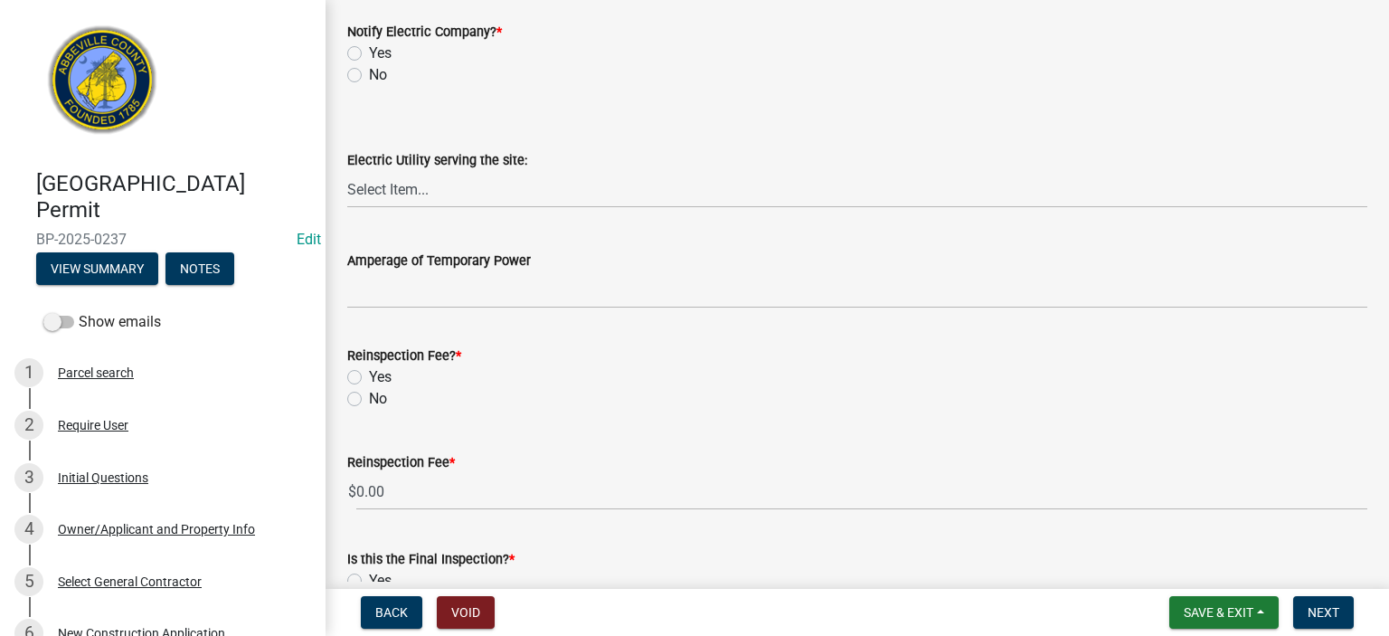
scroll to position [988, 0]
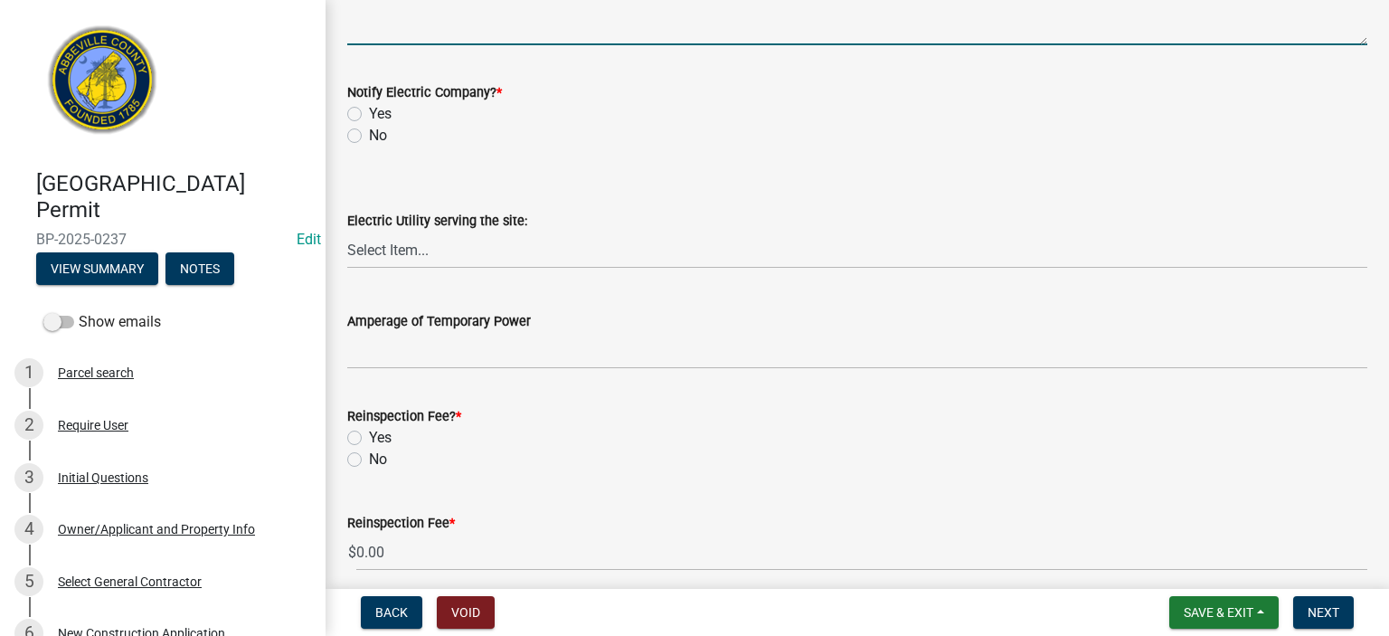
type textarea "none"
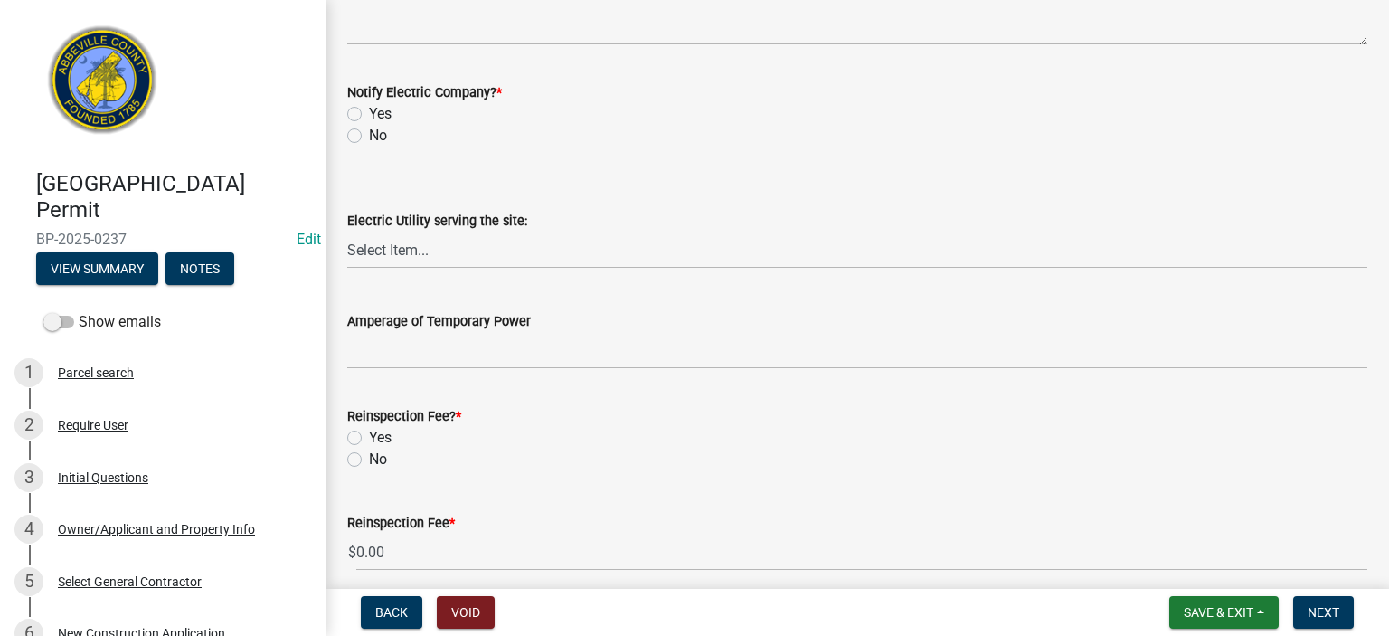
click at [369, 138] on label "No" at bounding box center [378, 136] width 18 height 22
click at [369, 137] on input "No" at bounding box center [375, 131] width 12 height 12
radio input "true"
